Goal: Information Seeking & Learning: Learn about a topic

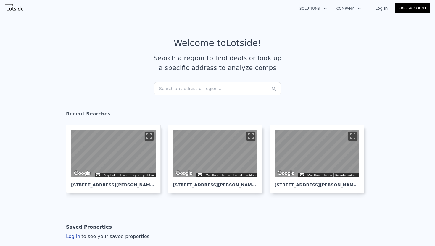
click at [385, 10] on link "Log In" at bounding box center [381, 8] width 27 height 6
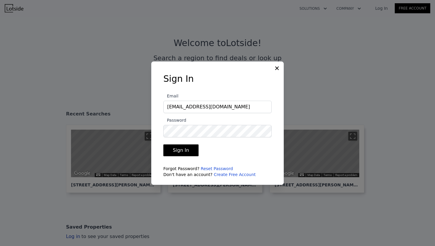
type input "xmsettlex@gmail.com"
click at [187, 150] on button "Sign In" at bounding box center [180, 151] width 35 height 12
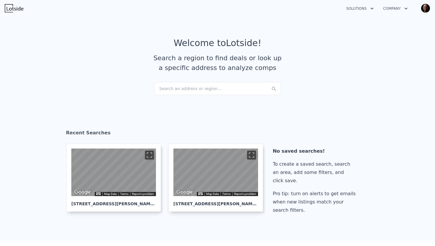
click at [181, 89] on div "Search an address or region..." at bounding box center [217, 88] width 127 height 13
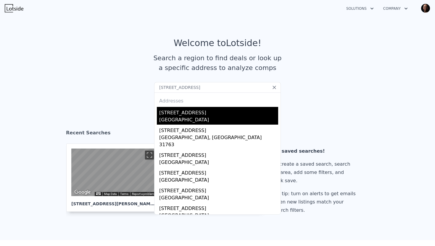
type input "109 TALL PINES DR, LEESBURG, GA 31763"
click at [182, 113] on div "[STREET_ADDRESS]" at bounding box center [218, 111] width 119 height 9
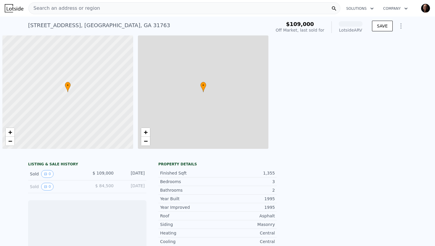
scroll to position [0, 2]
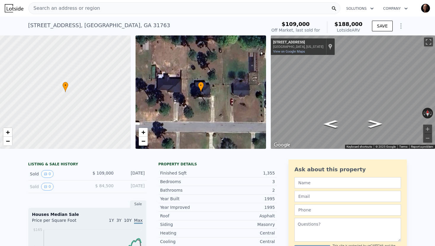
click at [69, 9] on span "Search an address or region" at bounding box center [64, 8] width 71 height 7
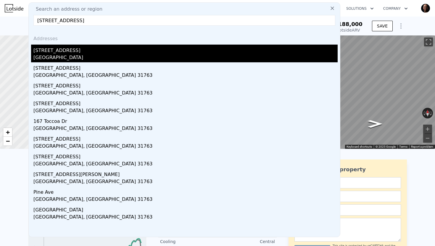
type input "167 CHEROKEE AVE, LEESBURG, GA 31763"
click at [63, 51] on div "[STREET_ADDRESS]" at bounding box center [185, 49] width 304 height 9
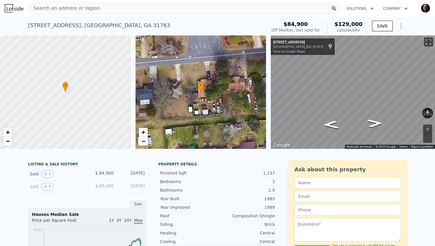
click at [70, 9] on span "Search an address or region" at bounding box center [64, 8] width 71 height 7
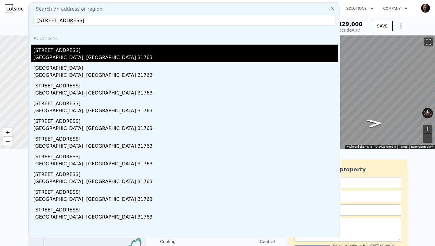
type input "171 STARKSVILLE AVE S, LEESBURG, GA 31763"
click at [66, 50] on div "[STREET_ADDRESS]" at bounding box center [185, 49] width 304 height 9
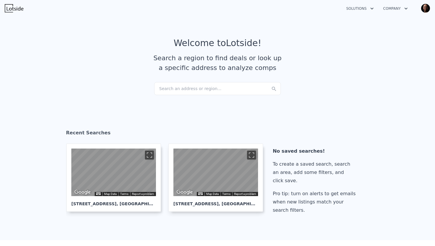
click at [184, 89] on div "Search an address or region..." at bounding box center [217, 88] width 127 height 13
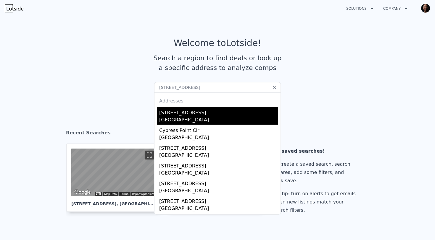
type input "[STREET_ADDRESS]"
click at [187, 114] on div "[STREET_ADDRESS]" at bounding box center [218, 111] width 119 height 9
